Goal: Answer question/provide support: Share knowledge or assist other users

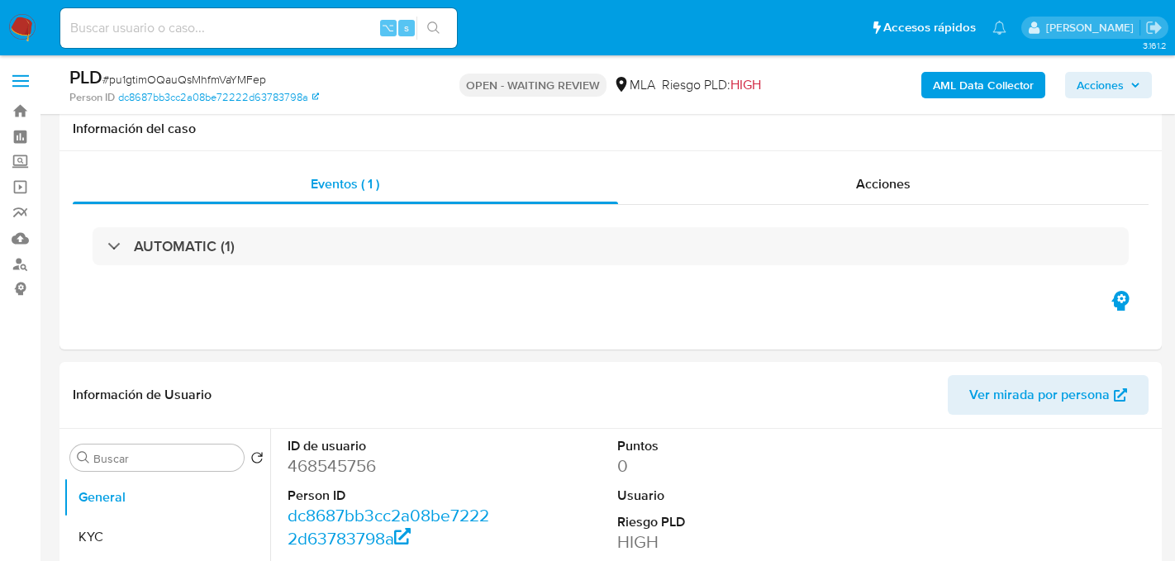
select select "10"
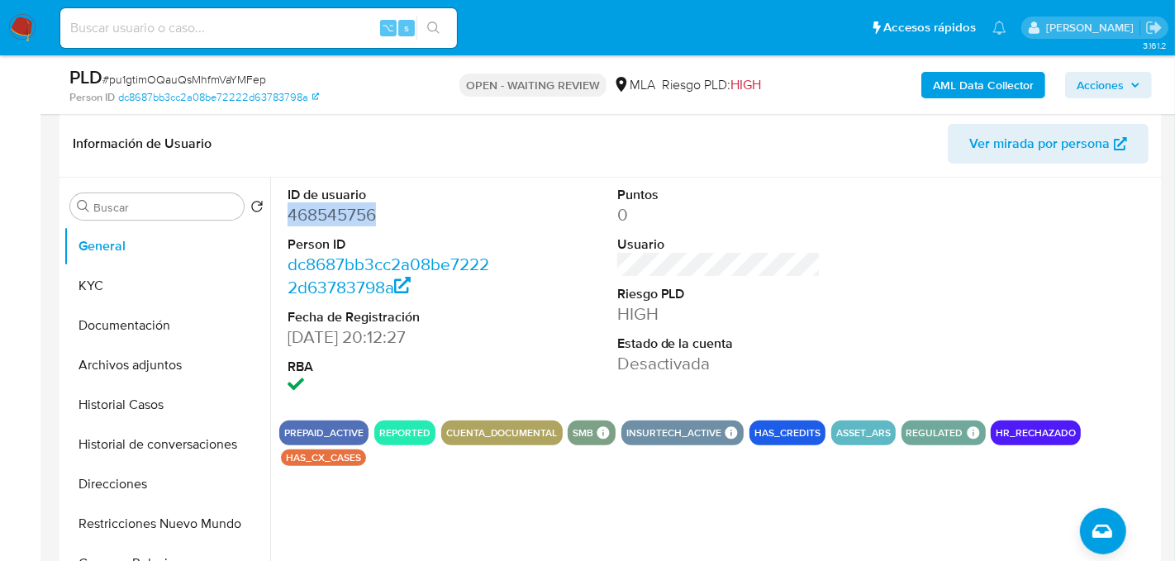
scroll to position [1145, 0]
click at [198, 17] on input at bounding box center [258, 27] width 397 height 21
paste input "ZQFtdSQ1yZYlk6n4r0T1VfkX"
type input "ZQFtdSQ1yZYlk6n4r0T1VfkX"
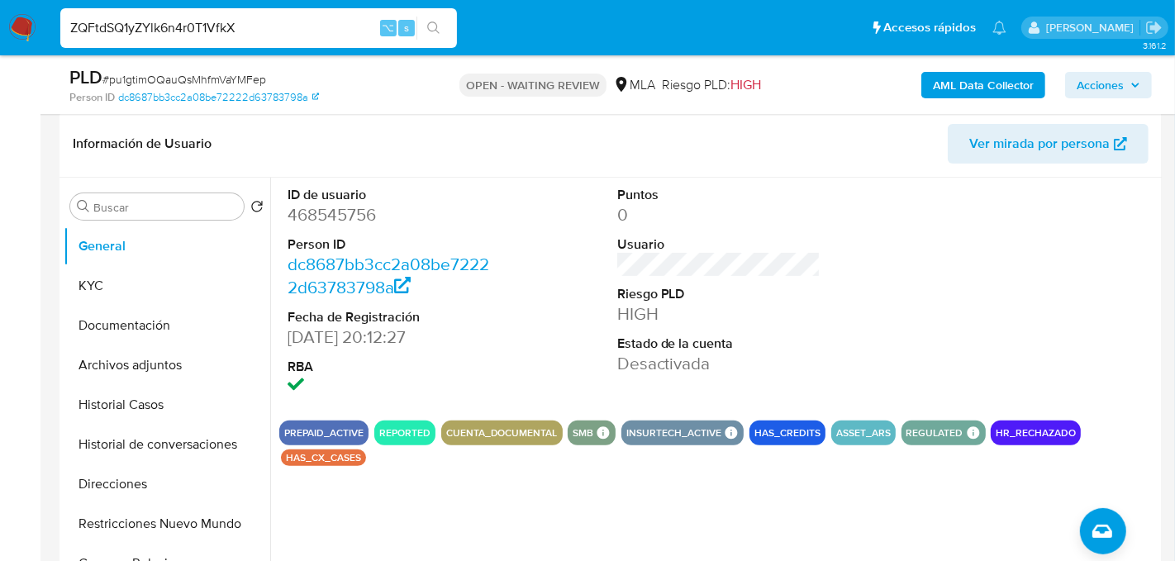
click at [428, 36] on button "search-icon" at bounding box center [434, 28] width 34 height 23
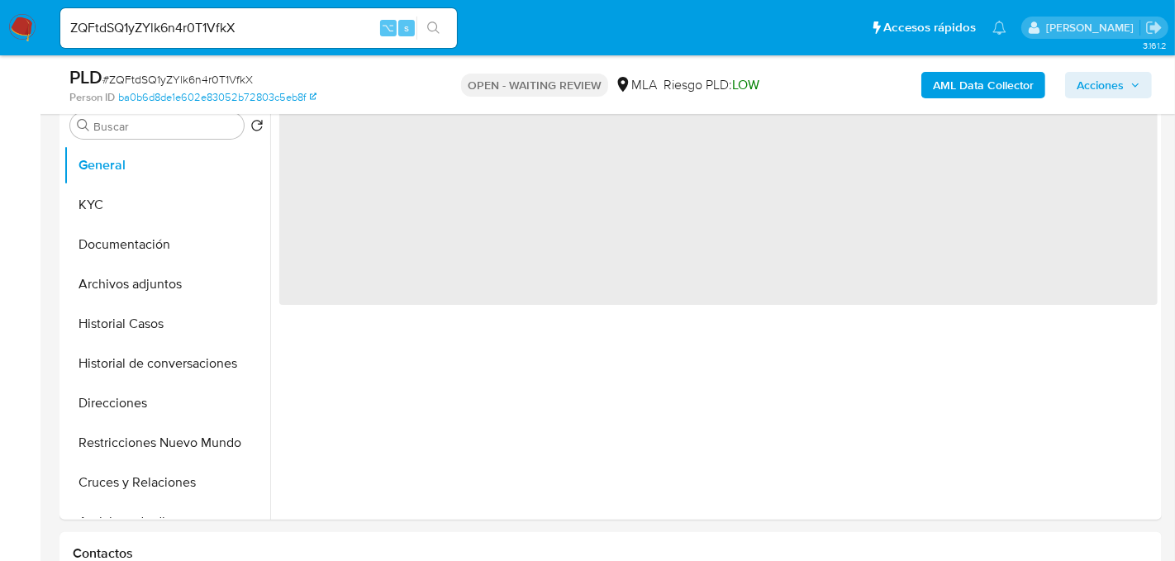
select select "10"
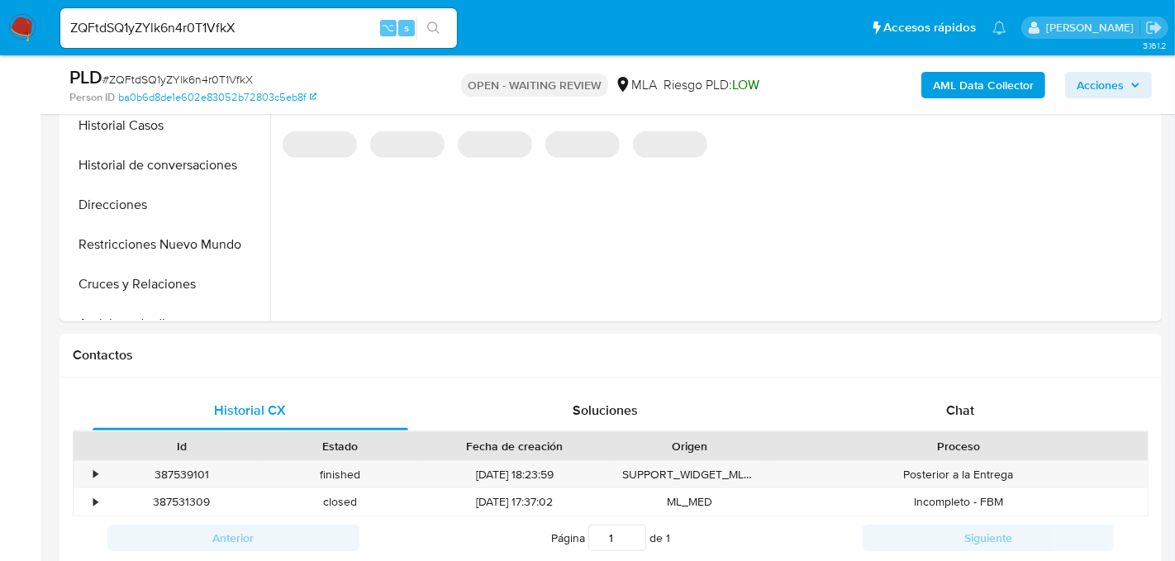
scroll to position [626, 0]
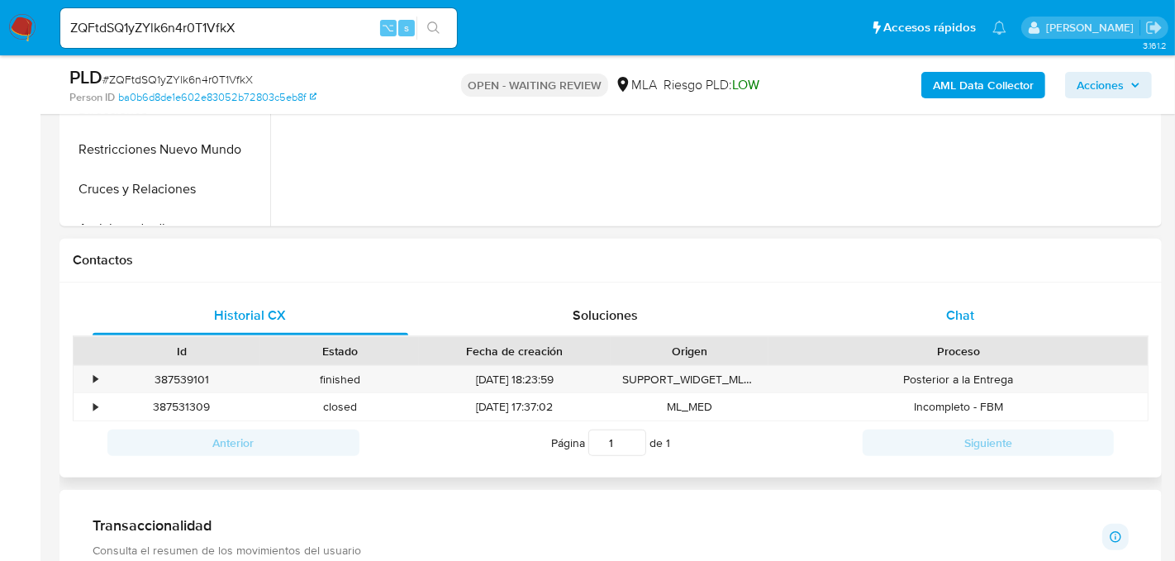
click at [972, 301] on div "Chat" at bounding box center [961, 316] width 316 height 40
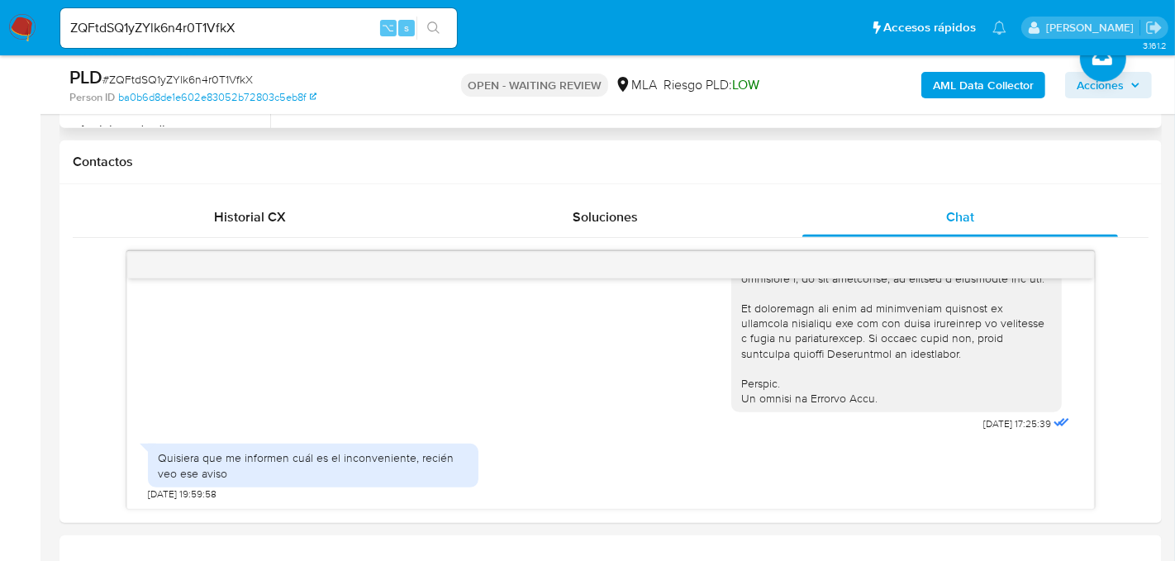
scroll to position [728, 0]
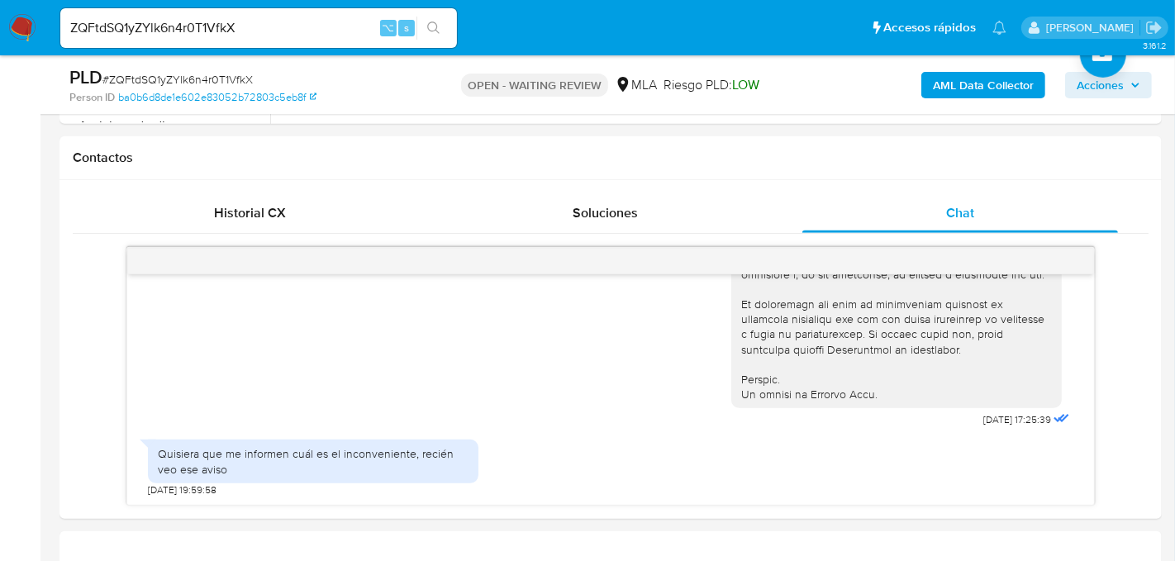
click at [136, 24] on input "ZQFtdSQ1yZYlk6n4r0T1VfkX" at bounding box center [258, 27] width 397 height 21
paste input "HFjZ1NNe9szyk9af00JL8TkM"
type input "HFjZ1NNe9szyk9af00JL8TkM"
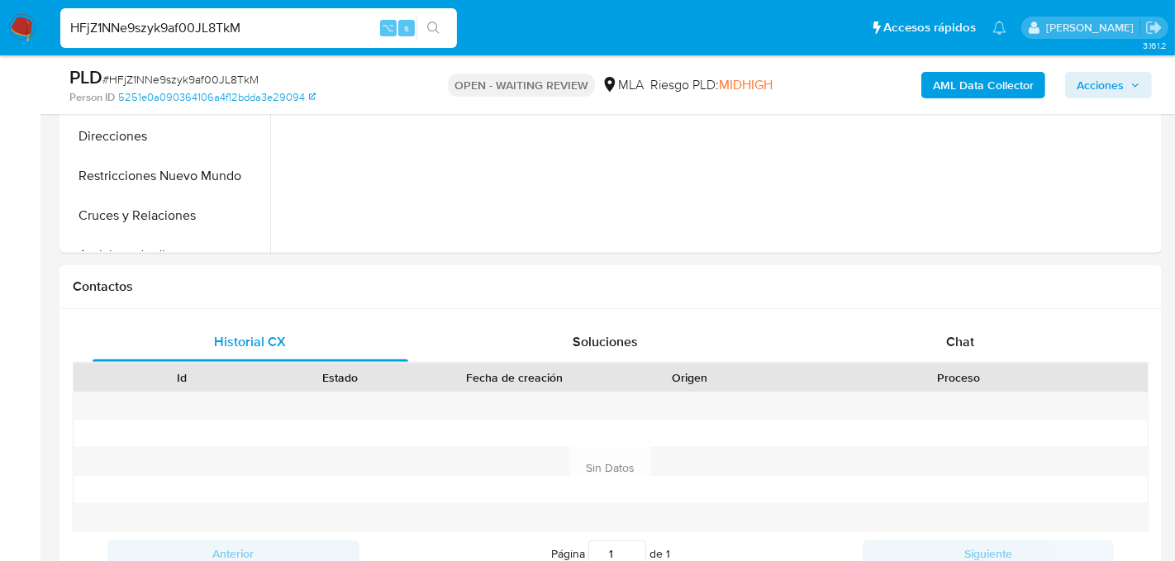
select select "10"
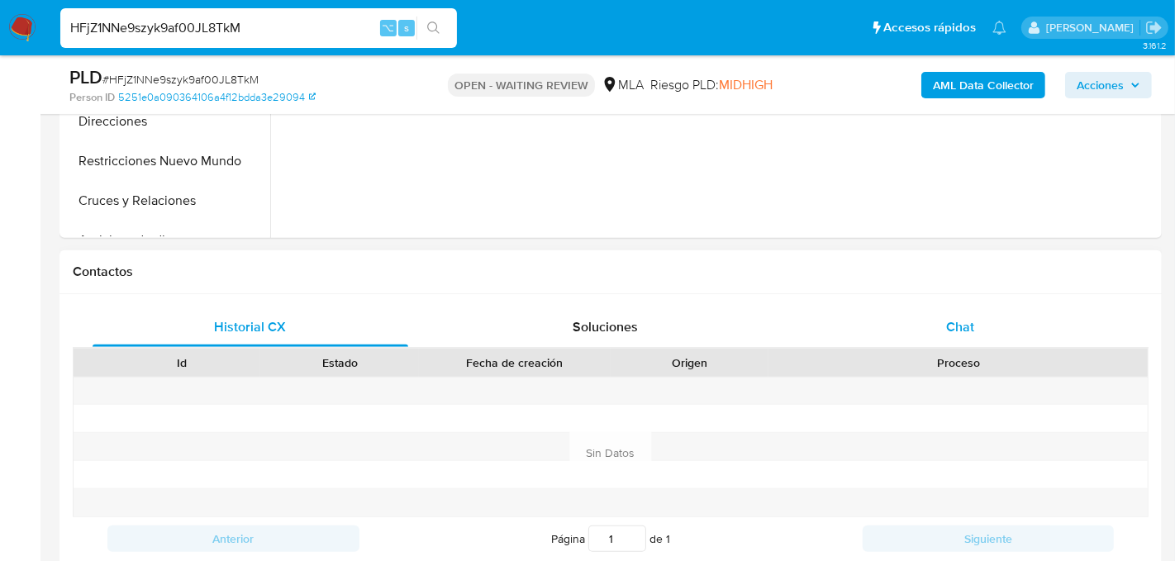
click at [885, 326] on div "Chat" at bounding box center [961, 327] width 316 height 40
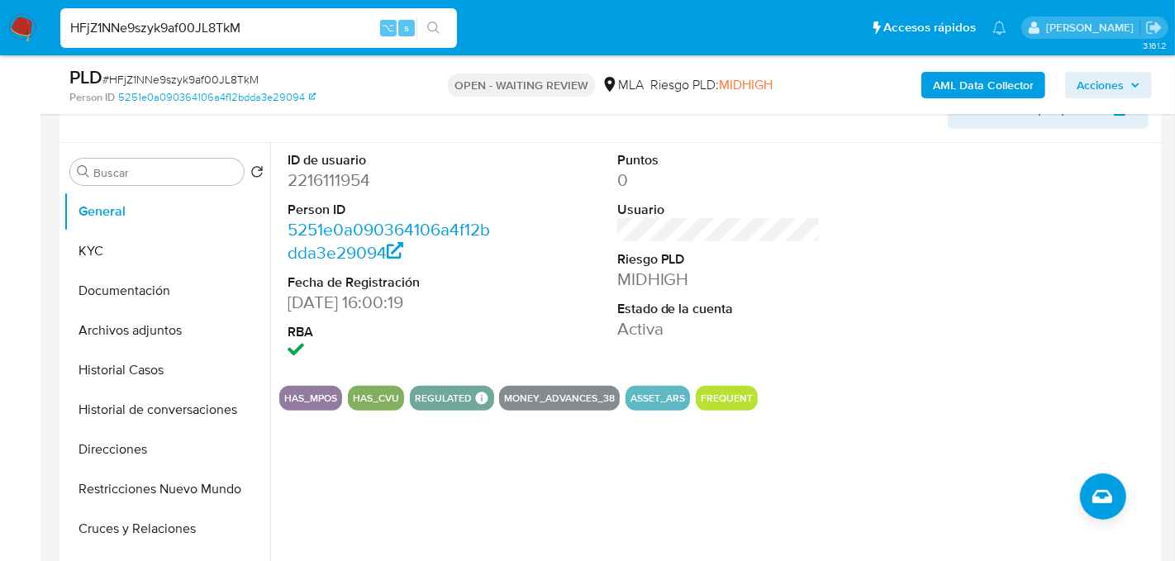
scroll to position [277, 0]
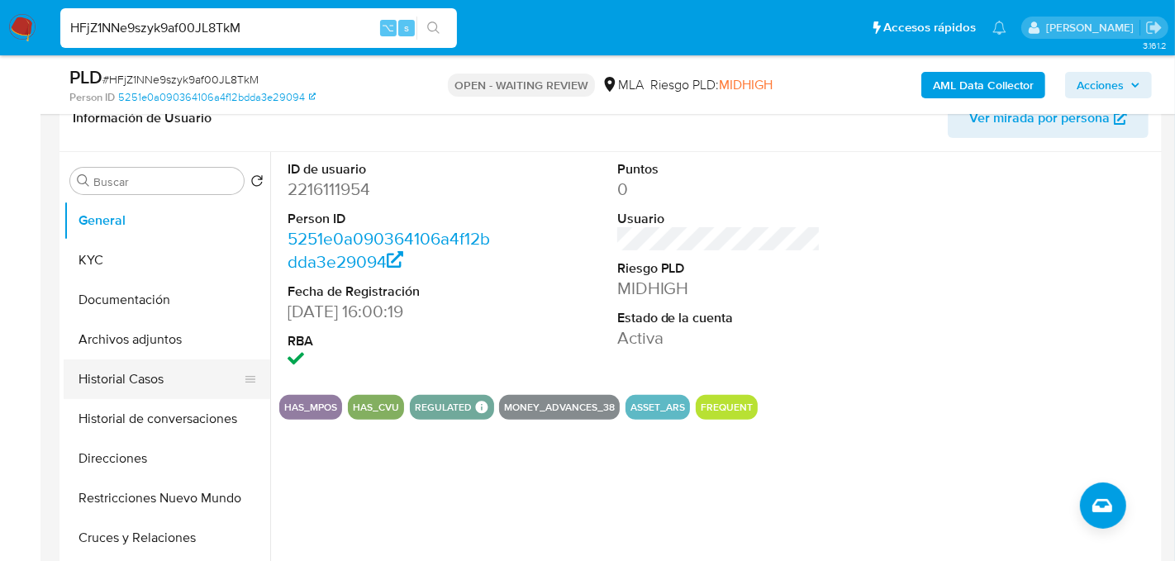
click at [126, 379] on button "Historial Casos" at bounding box center [160, 380] width 193 height 40
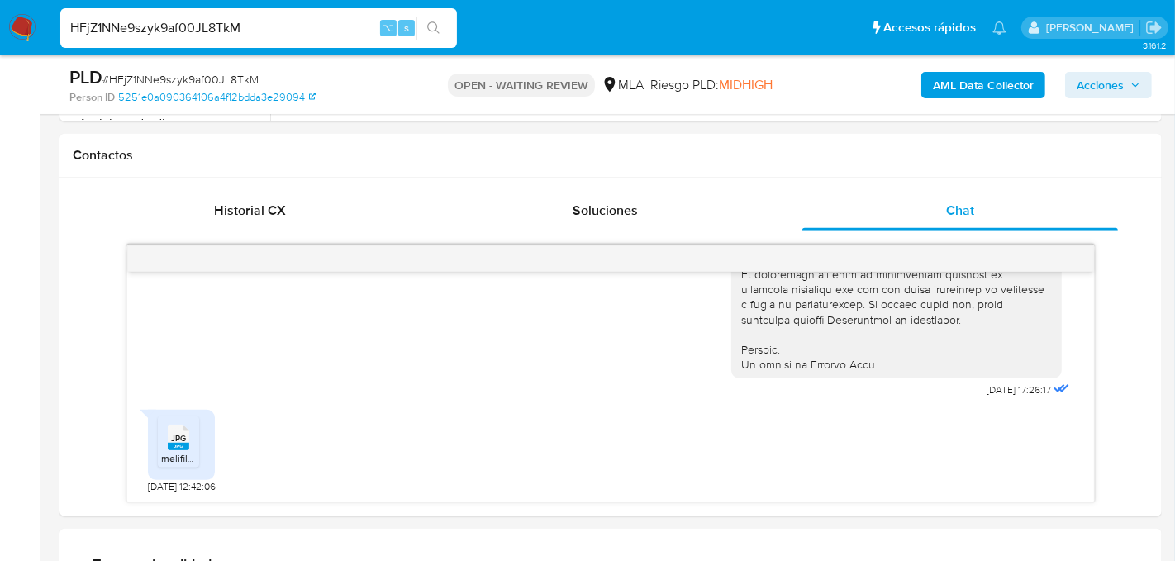
scroll to position [742, 0]
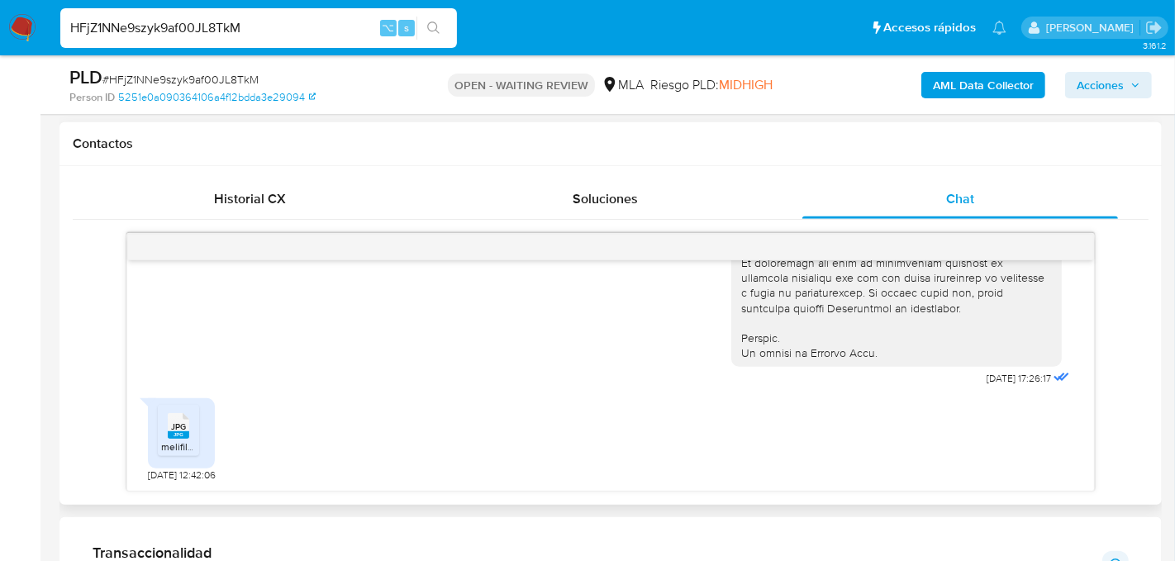
click at [194, 422] on div "JPG JPG" at bounding box center [178, 424] width 35 height 32
click at [160, 29] on input "HFjZ1NNe9szyk9af00JL8TkM" at bounding box center [258, 27] width 397 height 21
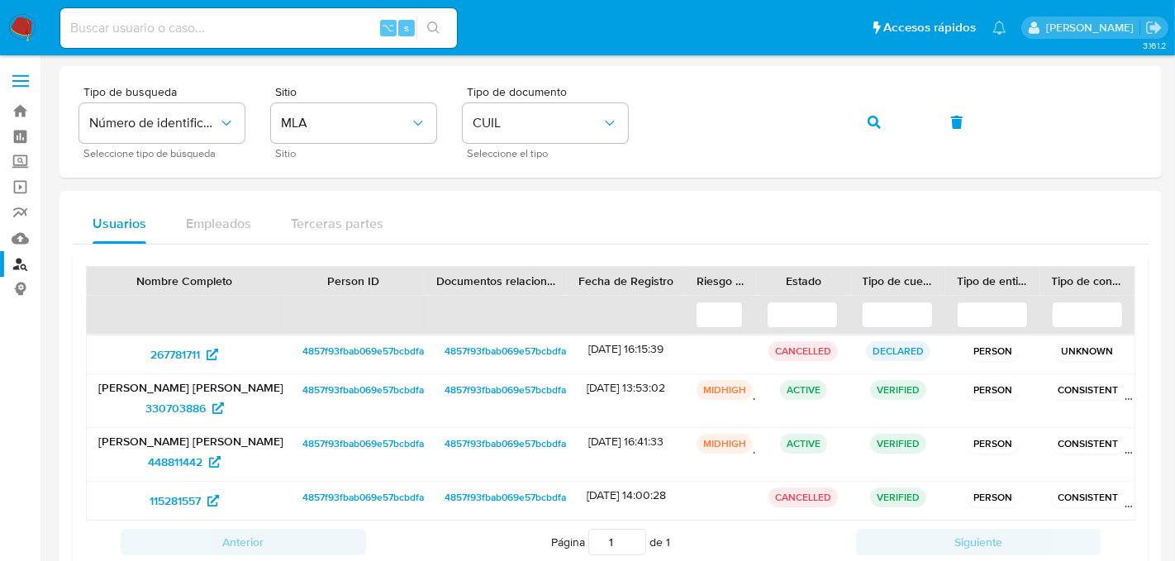
click at [26, 38] on img at bounding box center [22, 28] width 28 height 28
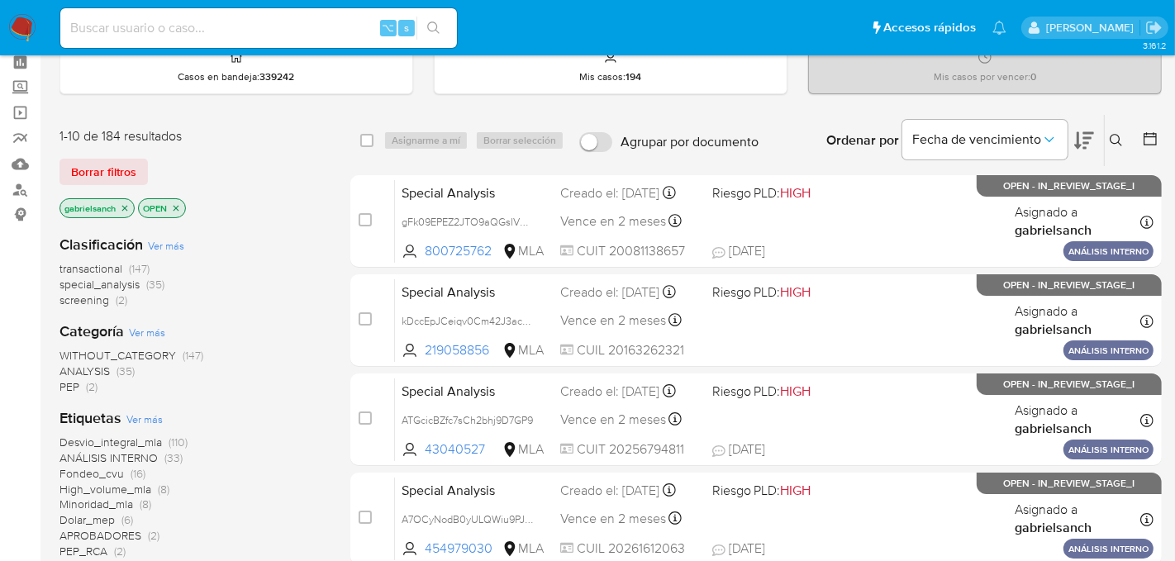
scroll to position [79, 0]
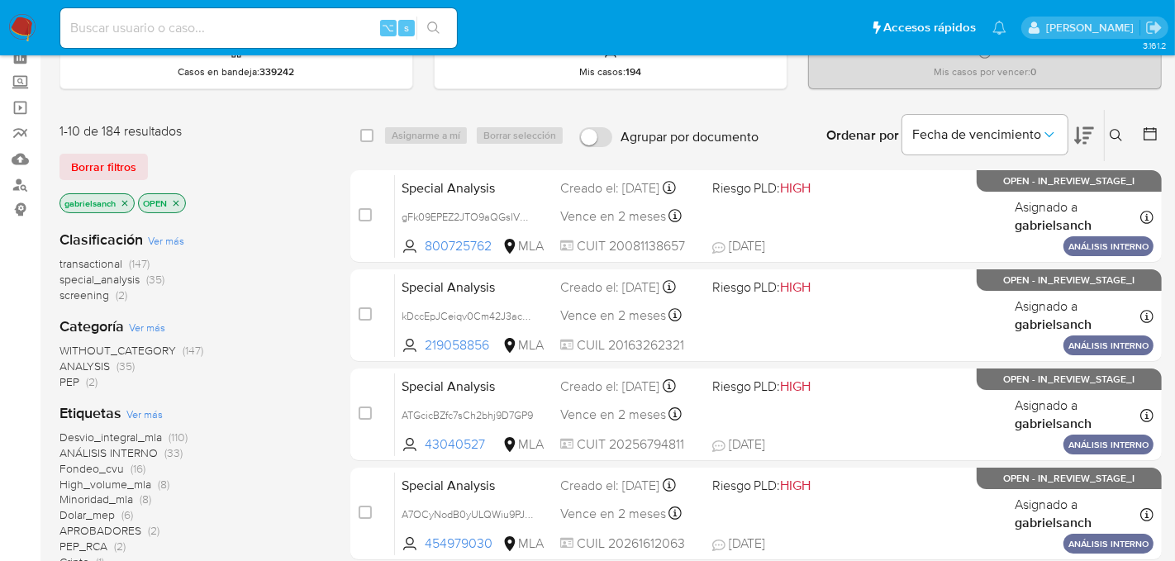
click at [1107, 136] on button at bounding box center [1118, 136] width 27 height 20
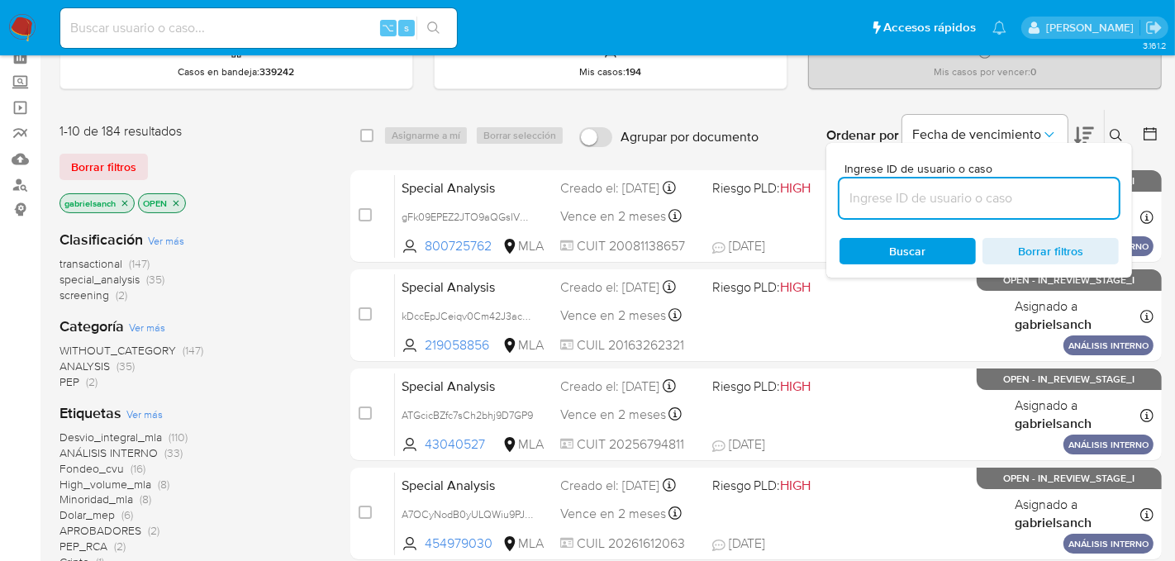
click at [955, 200] on input at bounding box center [979, 198] width 279 height 21
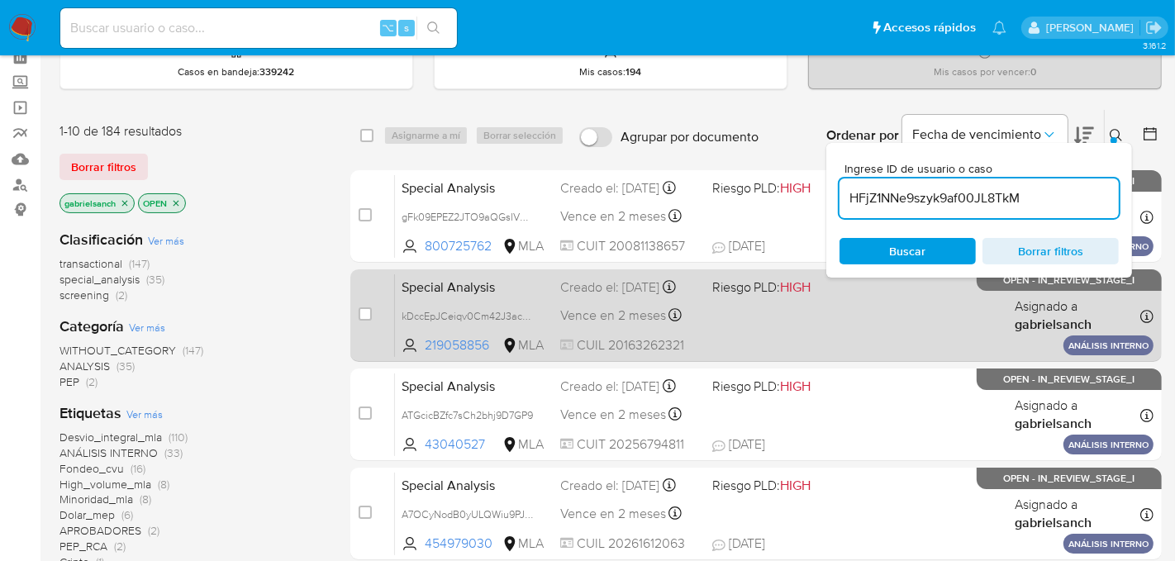
type input "HFjZ1NNe9szyk9af00JL8TkM"
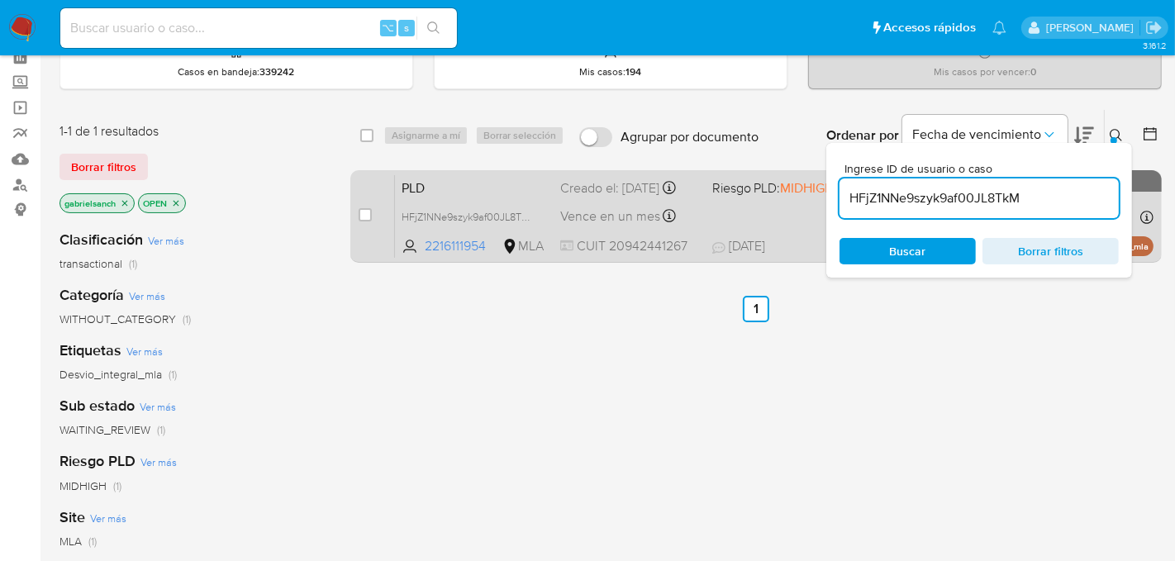
click at [369, 221] on div "case-item-checkbox" at bounding box center [365, 215] width 13 height 17
click at [369, 215] on input "checkbox" at bounding box center [365, 214] width 13 height 13
checkbox input "true"
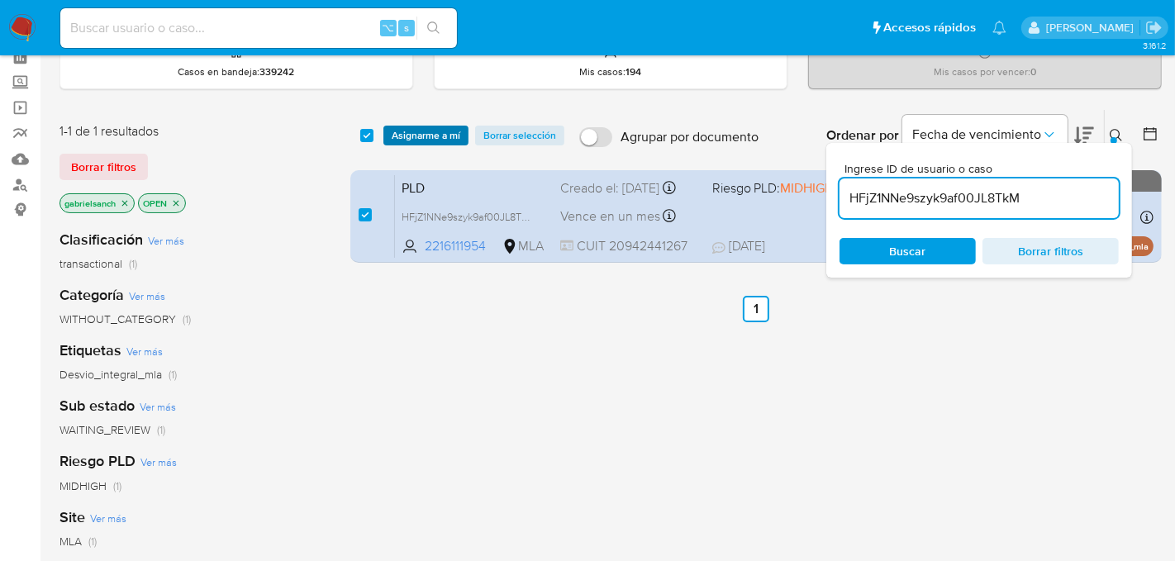
click at [422, 136] on span "Asignarme a mí" at bounding box center [426, 135] width 69 height 17
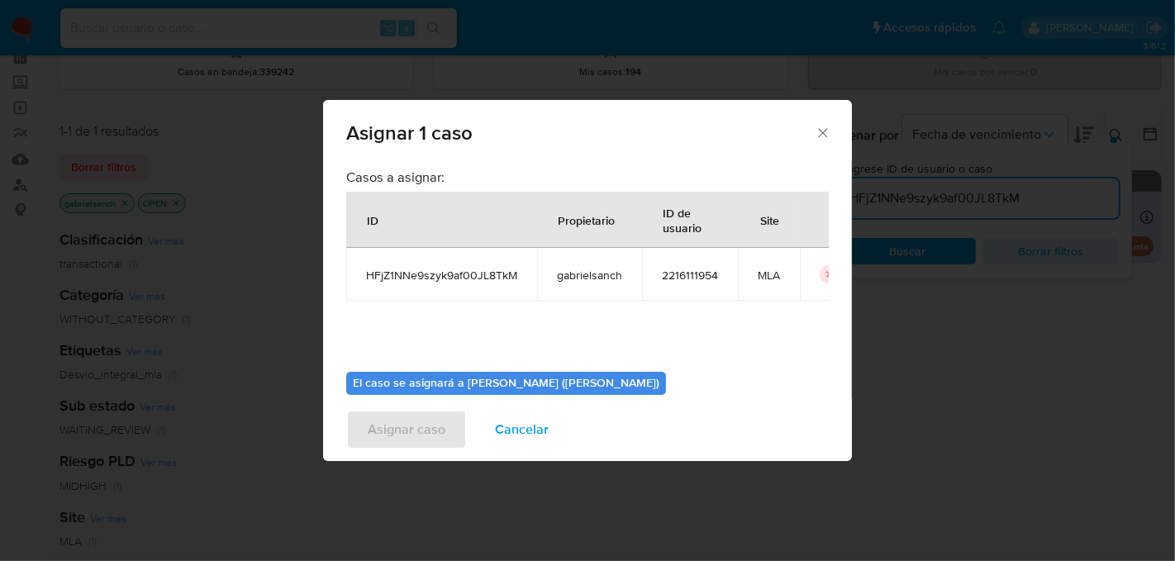
scroll to position [84, 0]
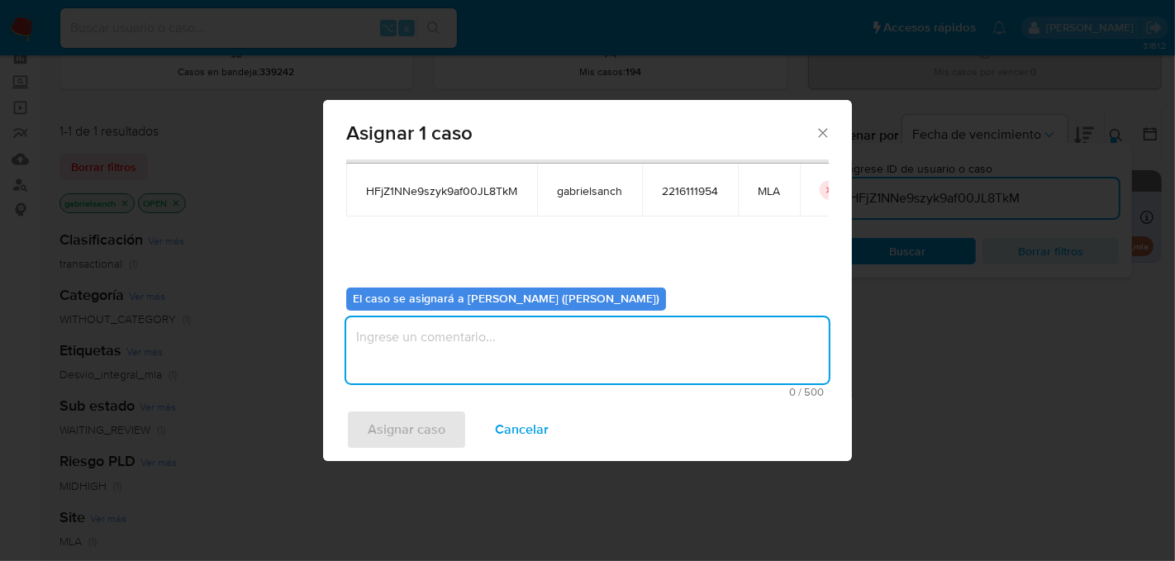
click at [458, 332] on textarea "assign-modal" at bounding box center [587, 350] width 483 height 66
type textarea "Análisis"
click at [402, 429] on span "Asignar caso" at bounding box center [407, 430] width 78 height 36
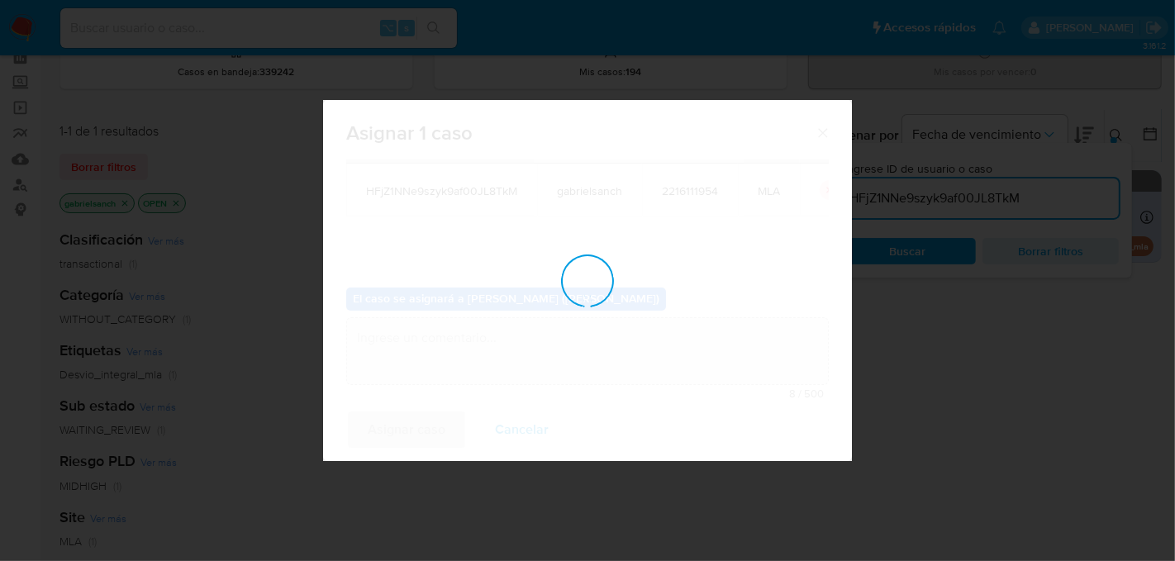
checkbox input "false"
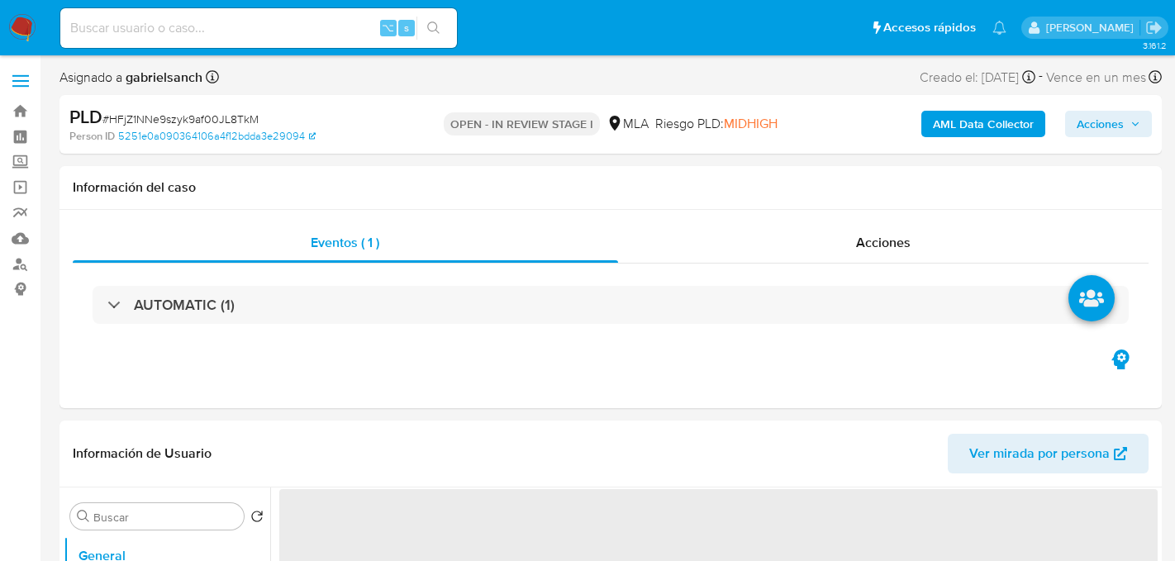
select select "10"
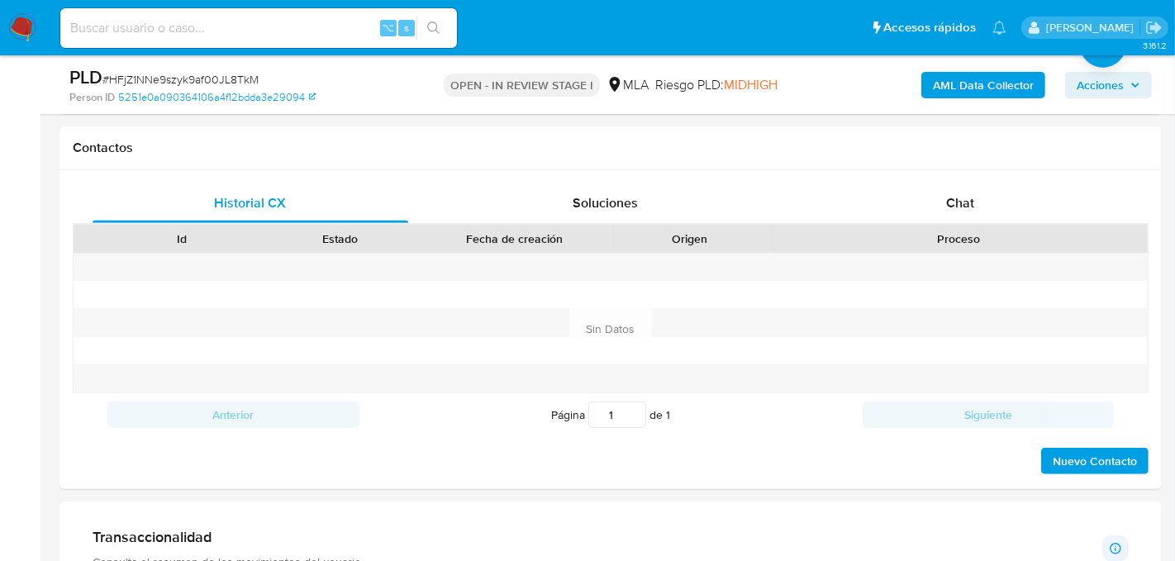
scroll to position [741, 0]
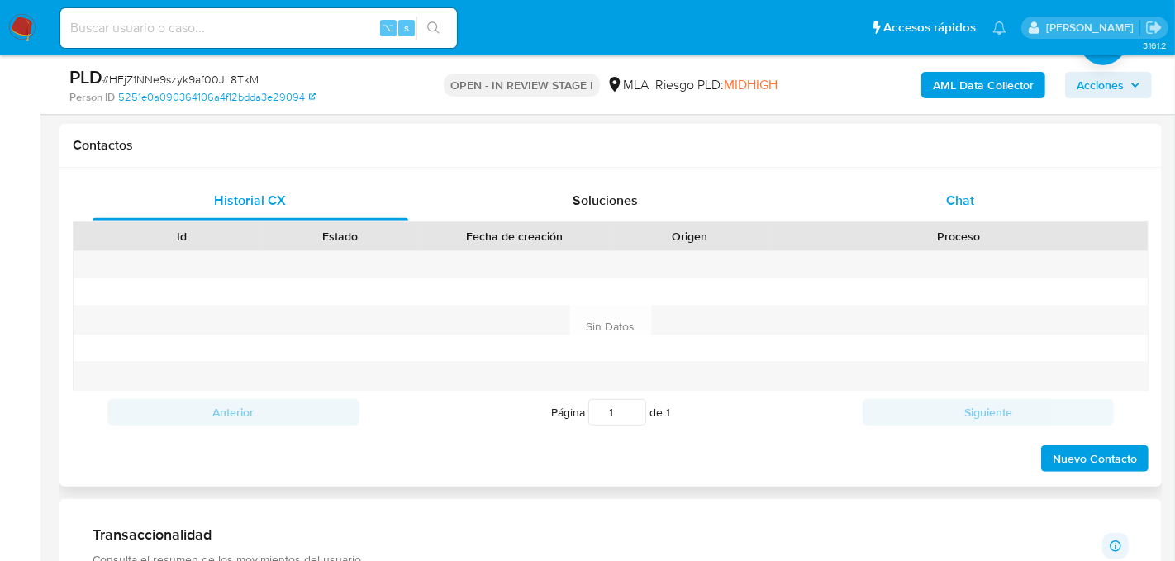
click at [996, 187] on div "Chat" at bounding box center [961, 201] width 316 height 40
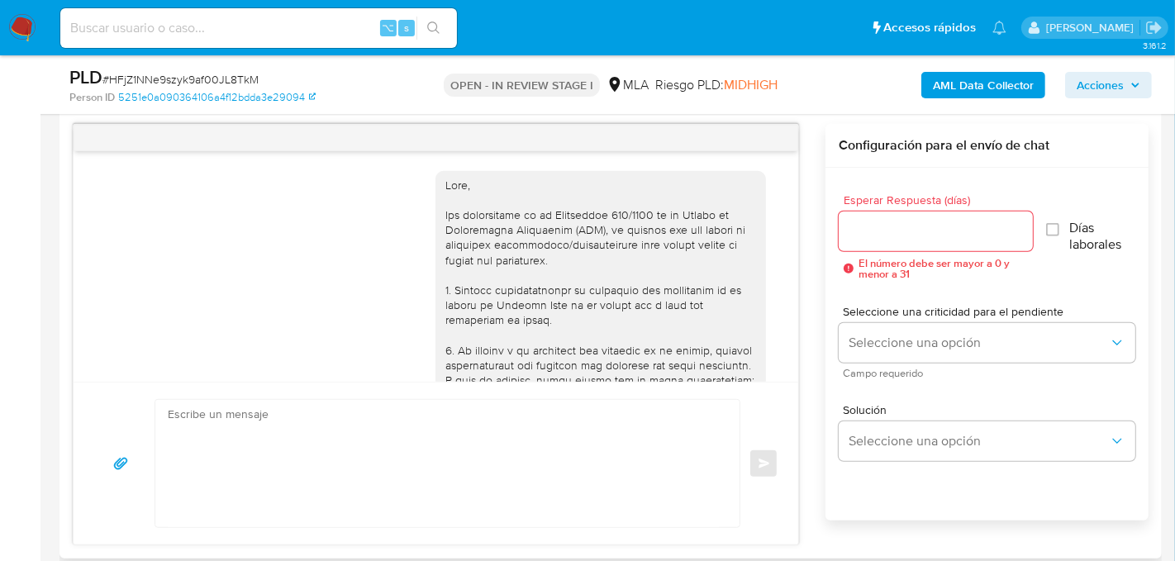
scroll to position [812, 0]
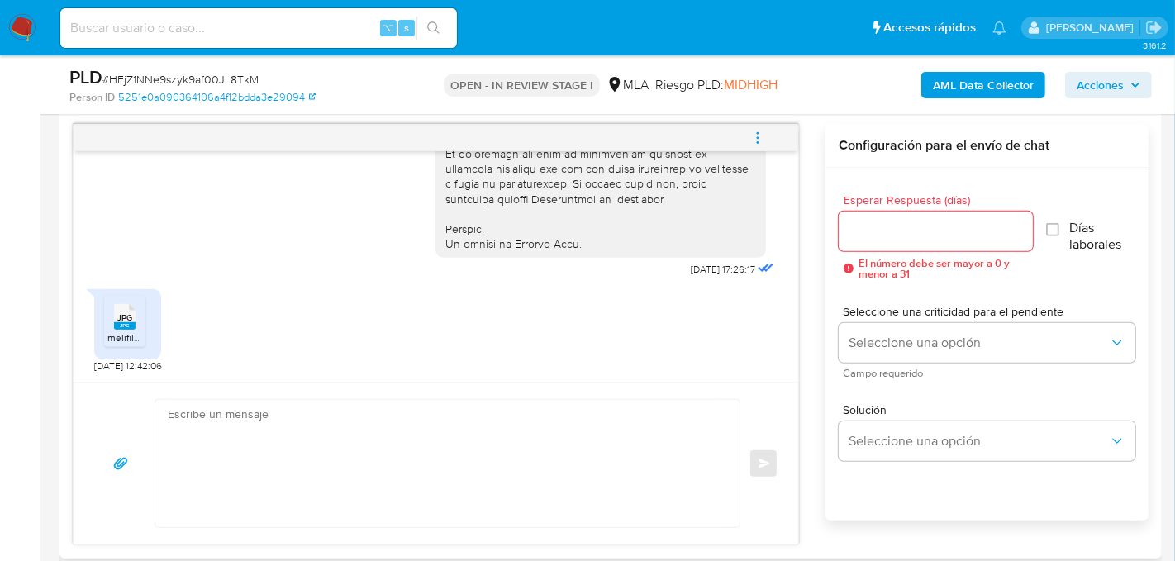
click at [256, 452] on textarea at bounding box center [443, 463] width 551 height 127
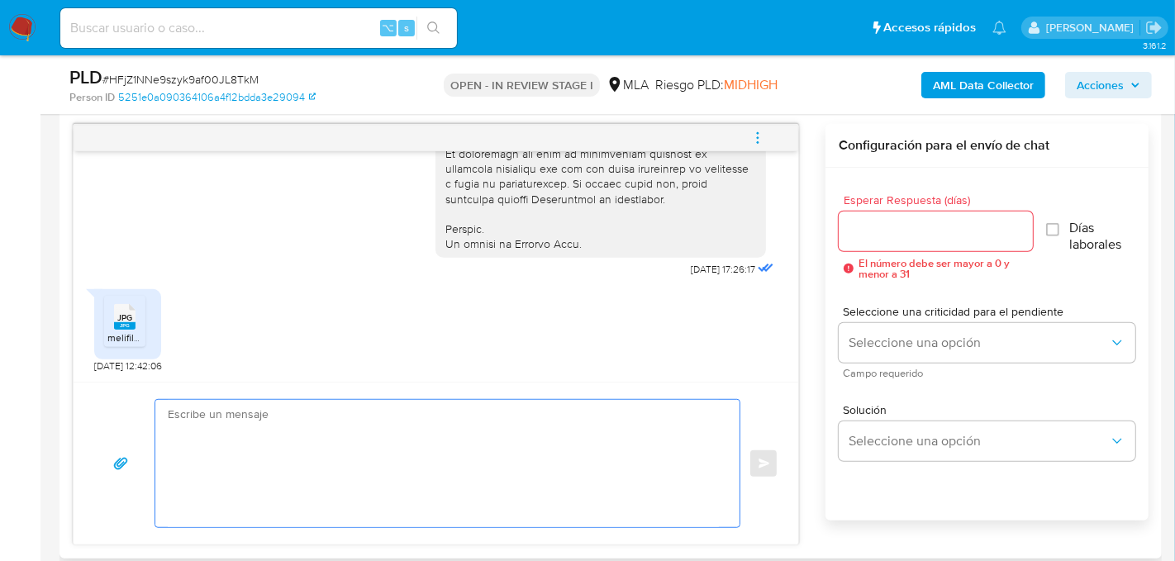
paste textarea "Hola, En función de las operaciones registradas en tu cuenta de Mercado Pago, n…"
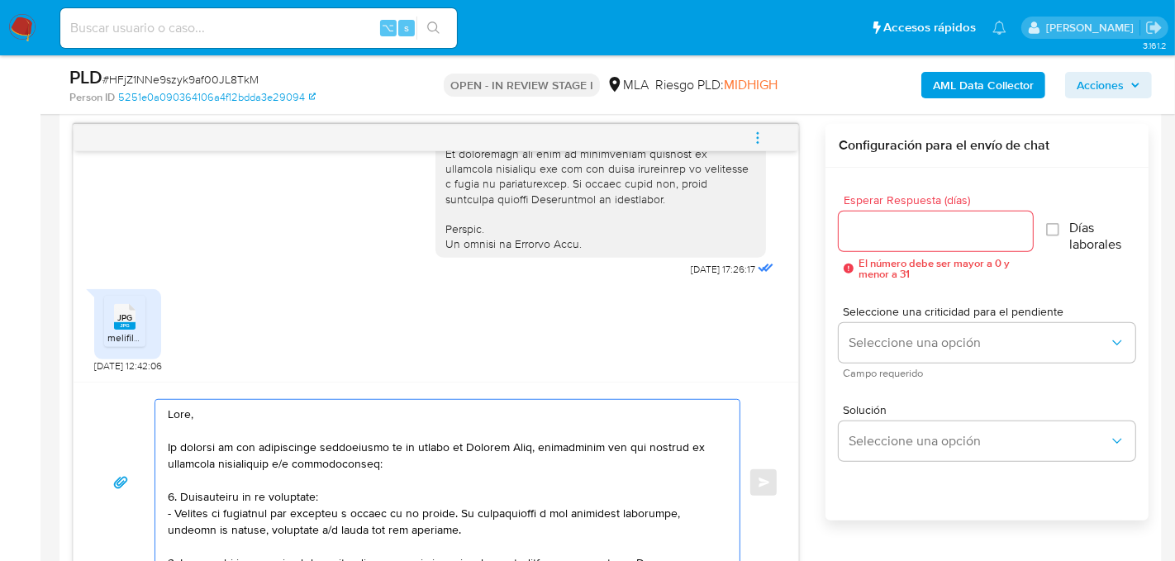
scroll to position [852, 0]
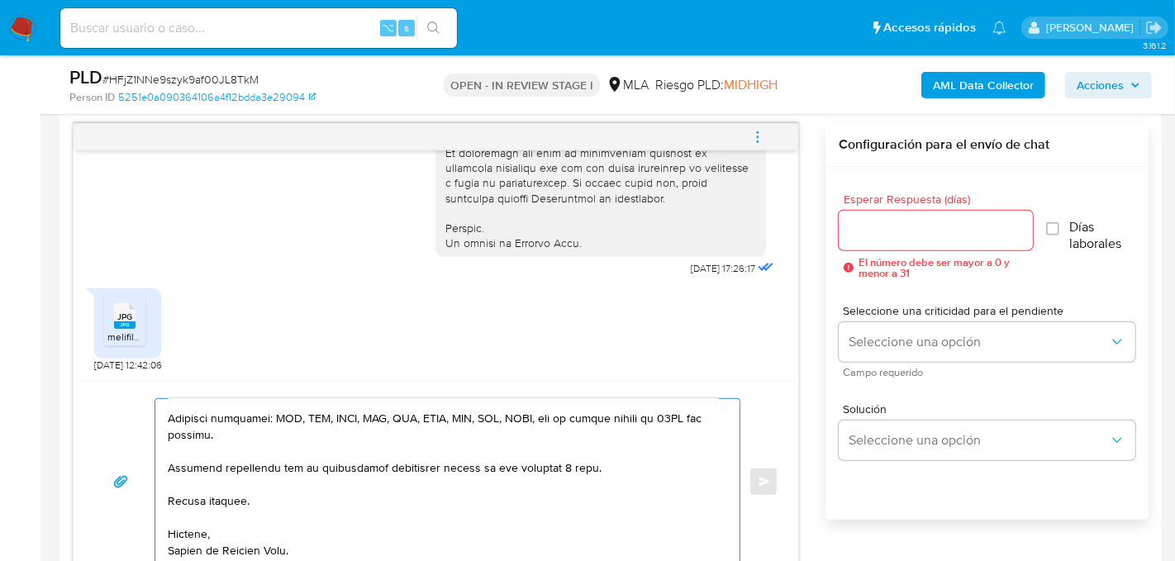
type textarea "Hola, En función de las operaciones registradas en tu cuenta de Mercado Pago, n…"
click at [942, 231] on input "Esperar Respuesta (días)" at bounding box center [936, 230] width 194 height 21
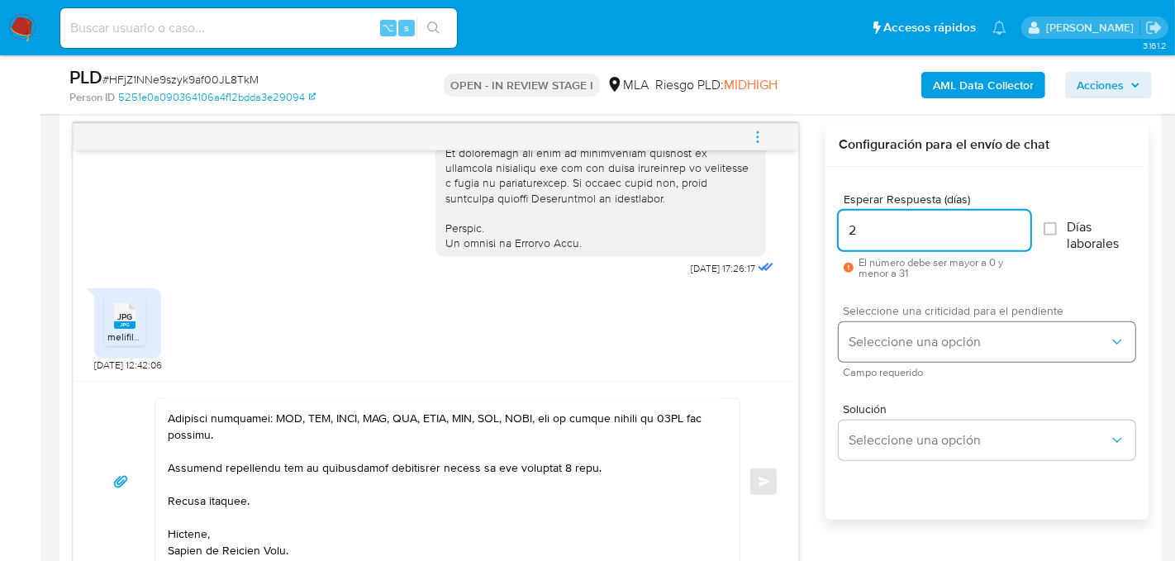
type input "2"
click at [892, 327] on button "Seleccione una opción" at bounding box center [987, 342] width 297 height 40
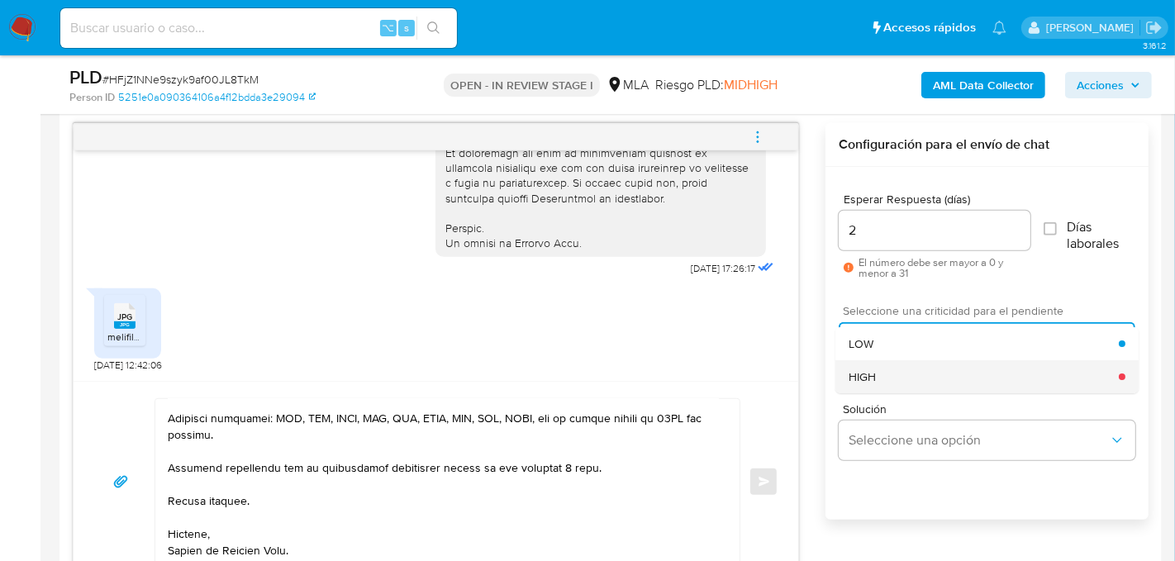
click at [895, 366] on div "HIGH" at bounding box center [985, 376] width 270 height 33
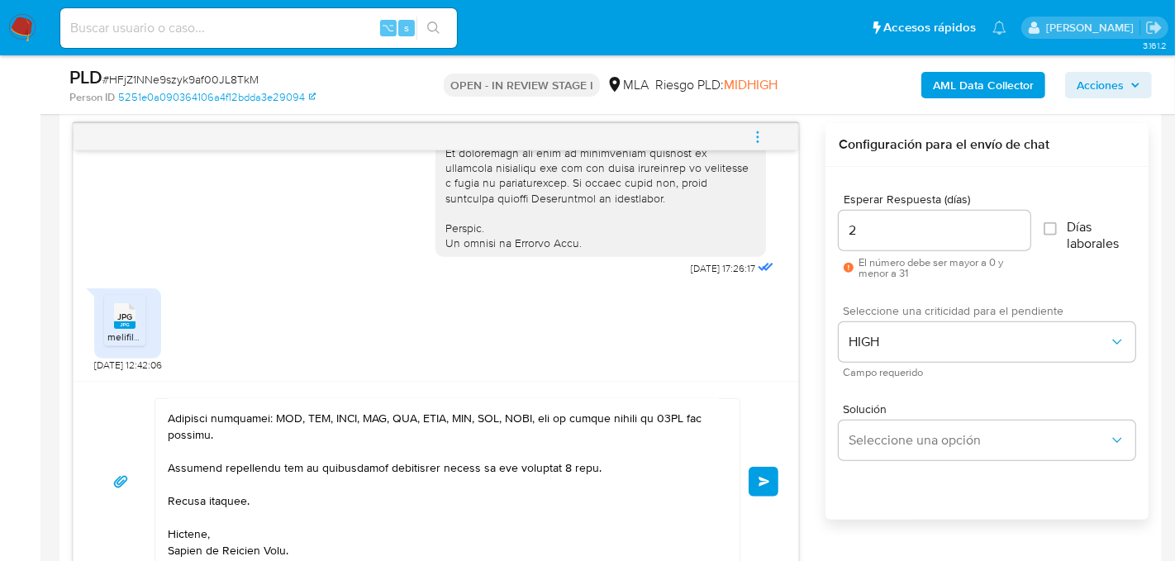
click at [772, 472] on button "Enviar" at bounding box center [764, 482] width 30 height 30
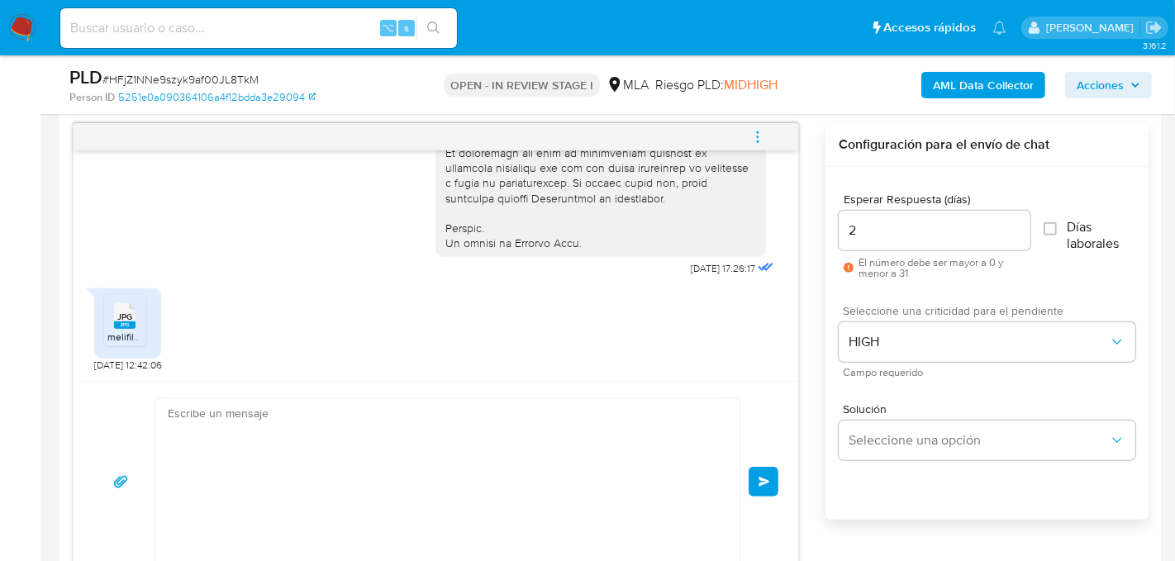
scroll to position [1552, 0]
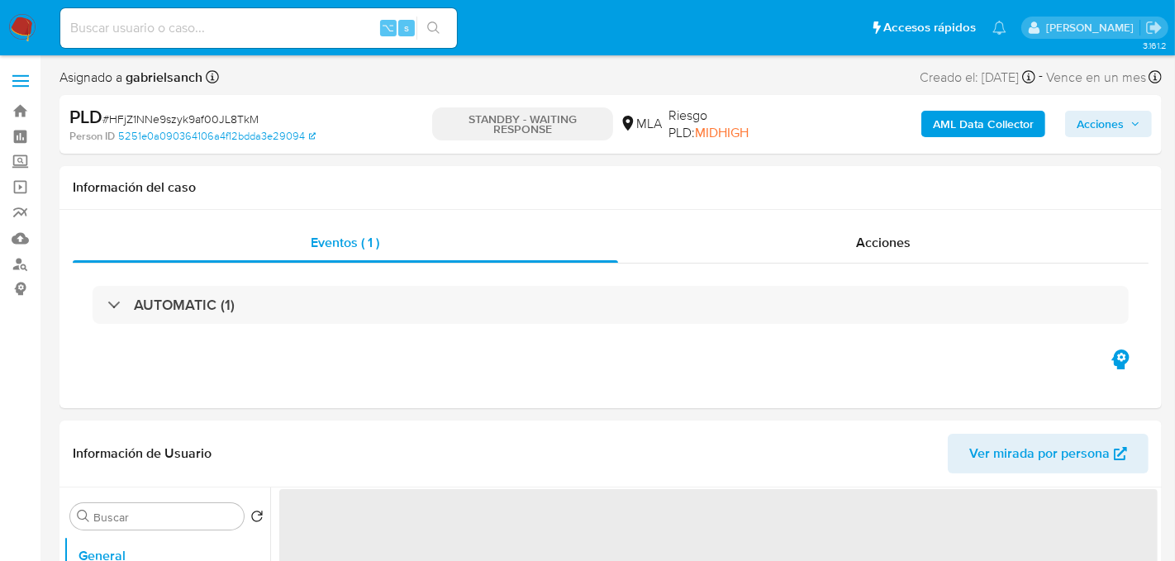
select select "10"
click at [263, 28] on input at bounding box center [258, 27] width 397 height 21
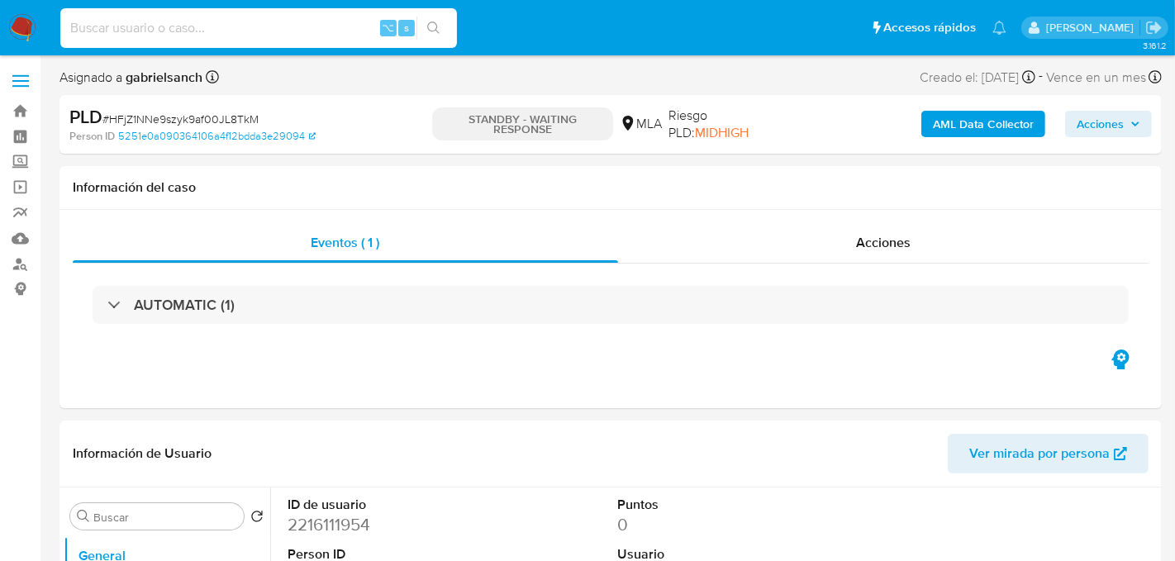
paste input "uZyfltnwpVA6a5i1vpU7MDzY"
type input "uZyfltnwpVA6a5i1vpU7MDzY"
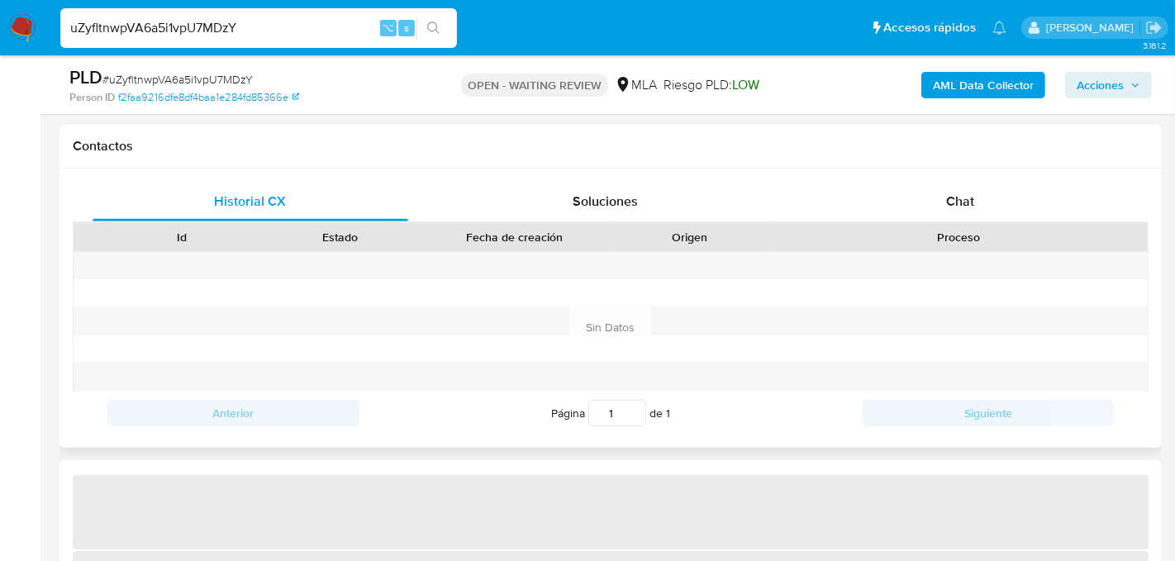
scroll to position [767, 0]
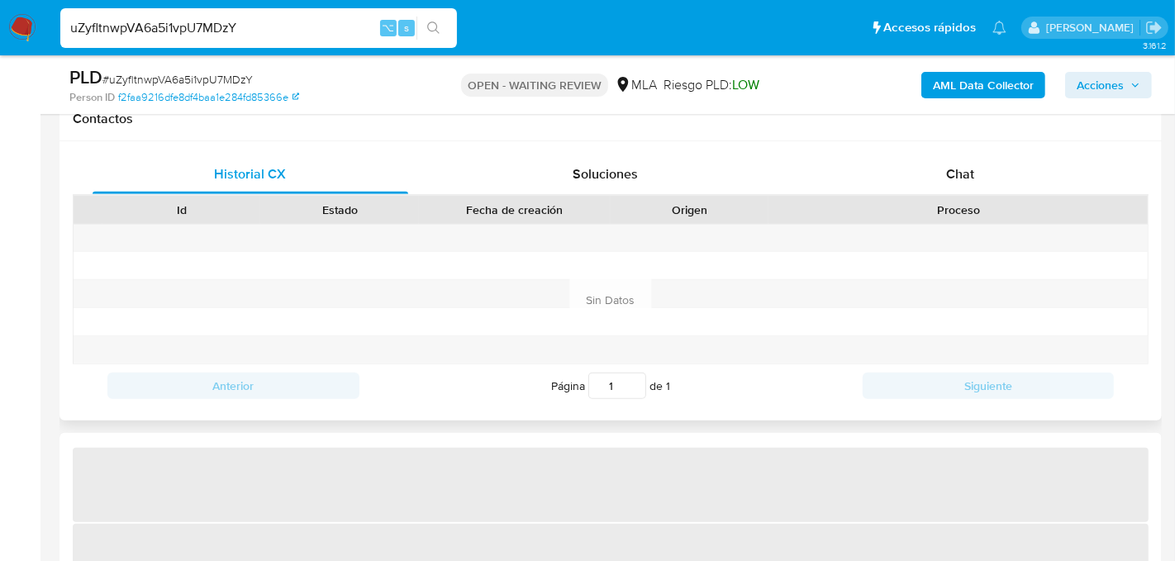
select select "10"
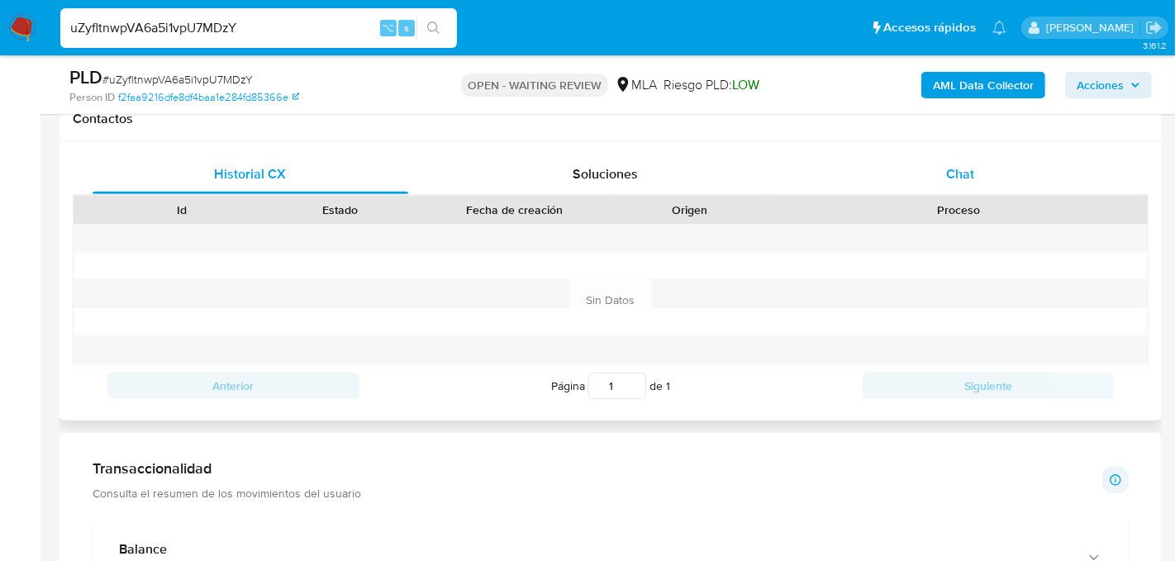
click at [890, 168] on div "Chat" at bounding box center [961, 175] width 316 height 40
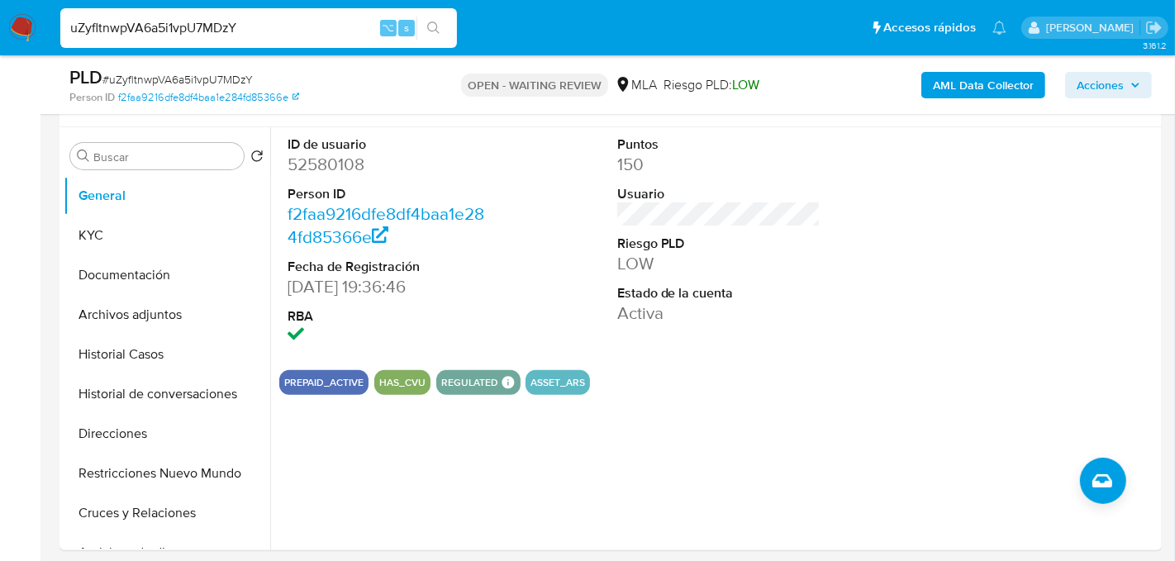
scroll to position [293, 0]
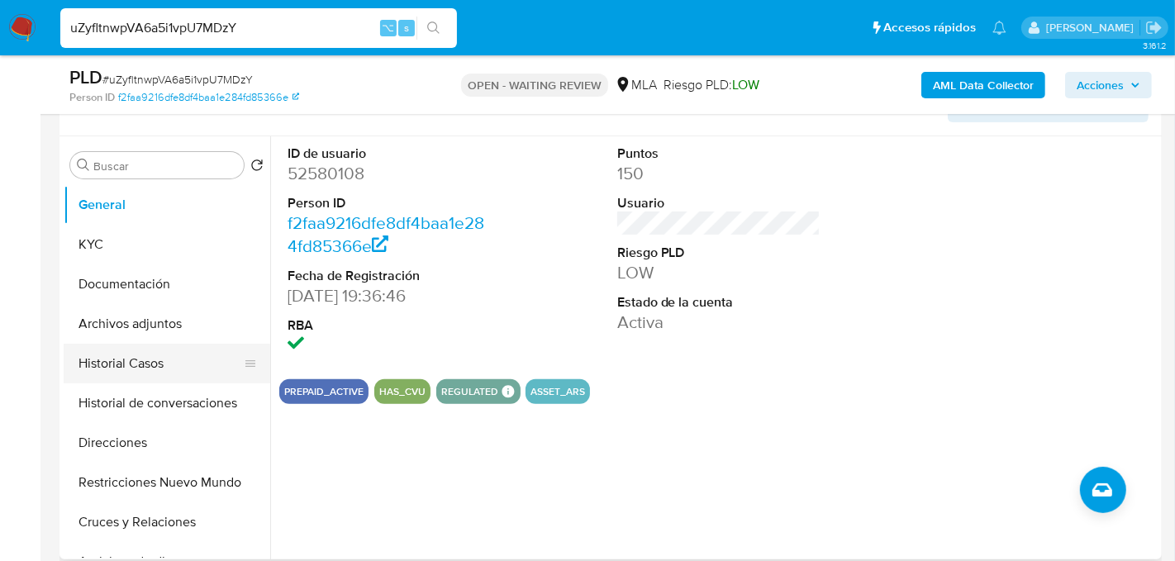
click at [140, 361] on button "Historial Casos" at bounding box center [160, 364] width 193 height 40
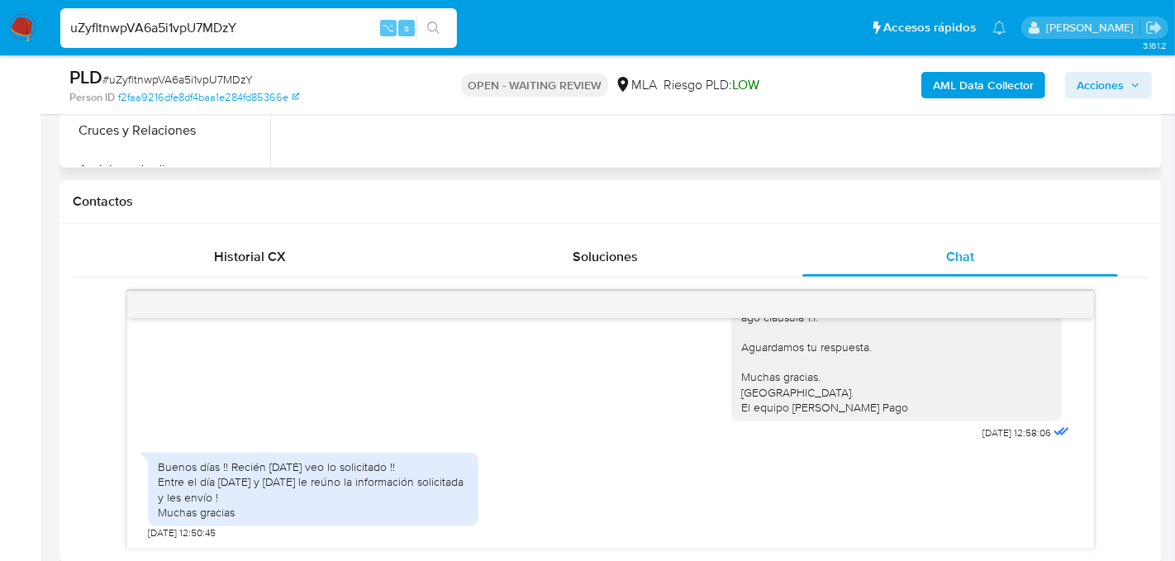
scroll to position [820, 0]
